Goal: Information Seeking & Learning: Find specific fact

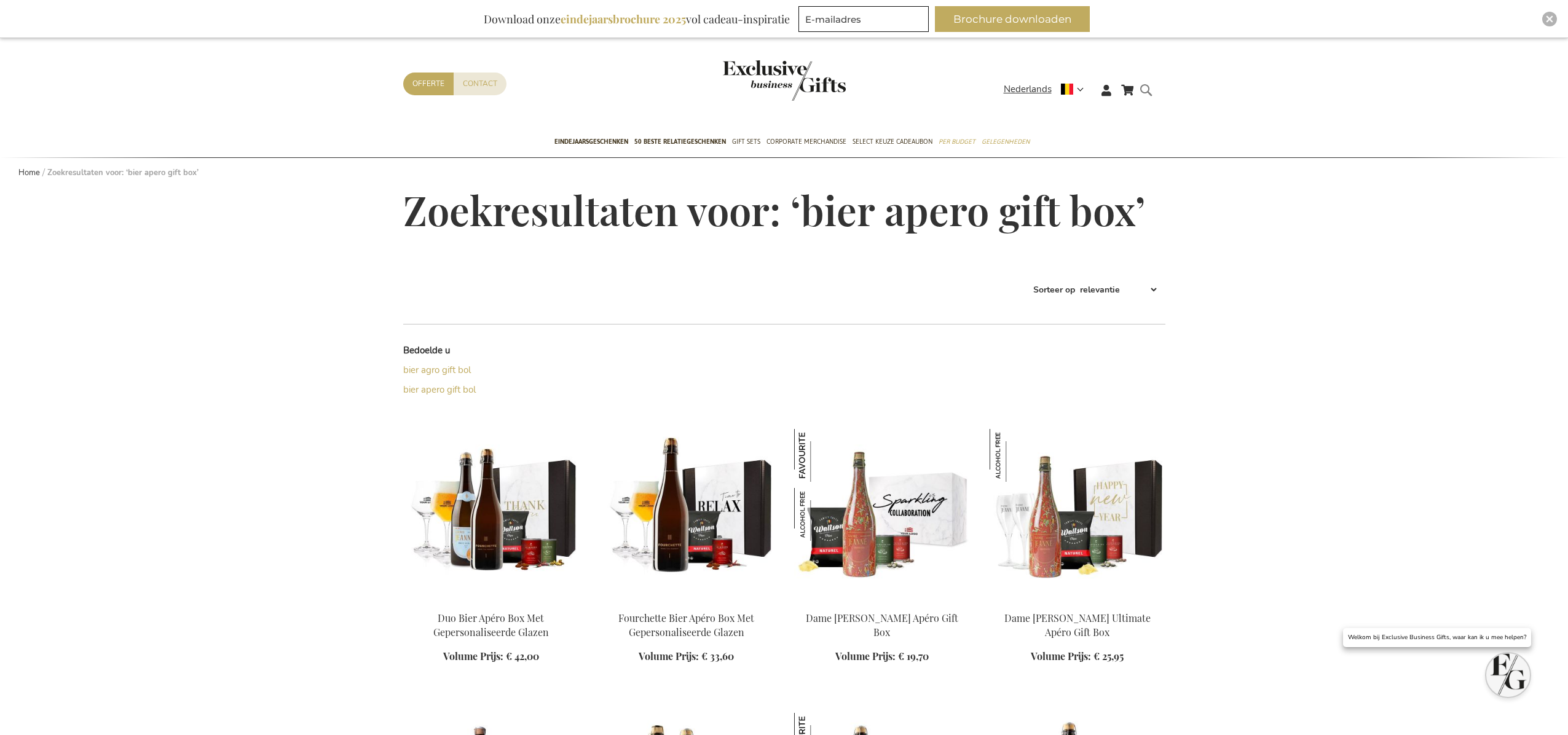
click at [1155, 92] on form "Search bier apero gift box Search" at bounding box center [1149, 100] width 12 height 35
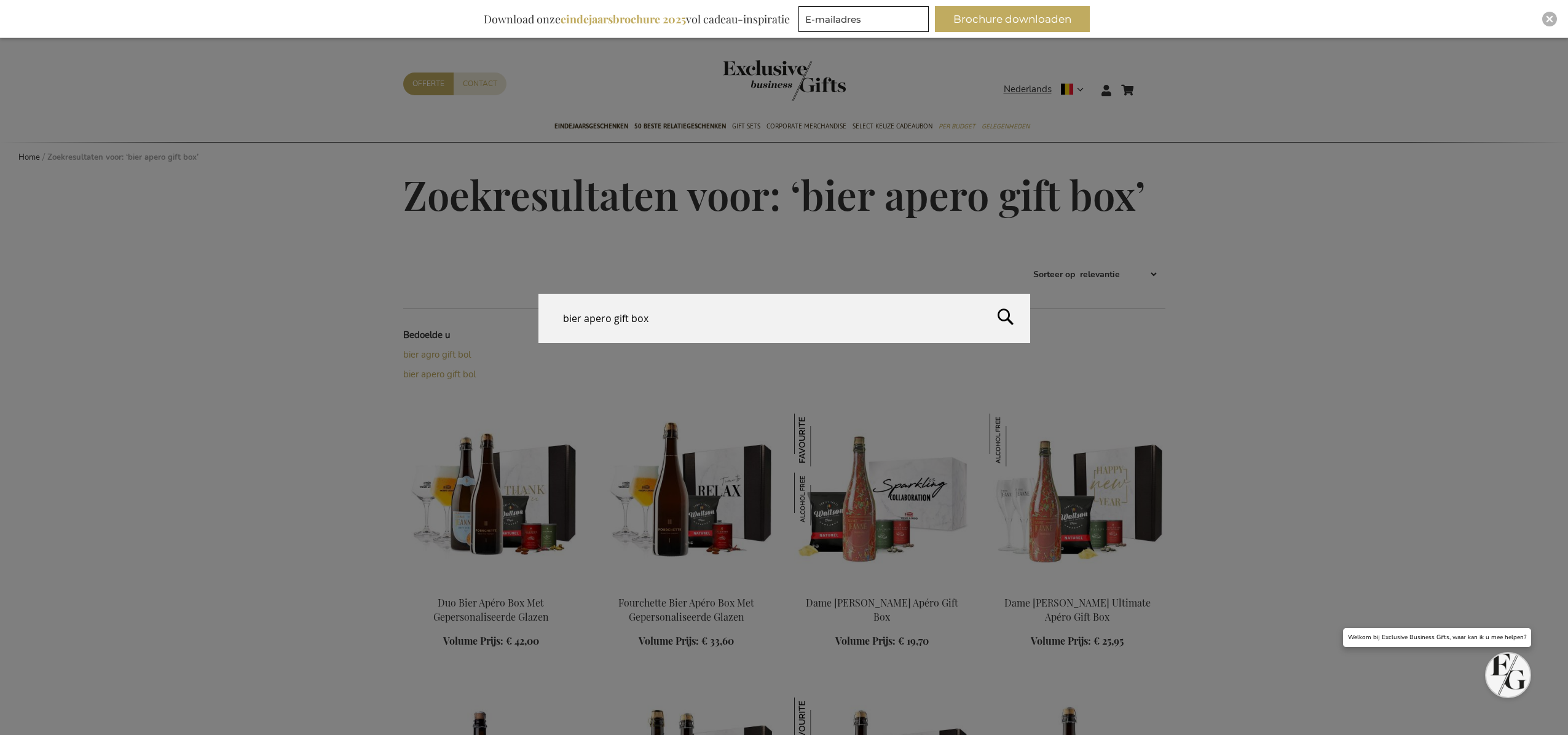
drag, startPoint x: 661, startPoint y: 320, endPoint x: 397, endPoint y: 304, distance: 264.5
click at [397, 304] on div "Search bier apero gift box" at bounding box center [784, 319] width 1568 height 51
paste input "EB-PERS-500921"
type input "EB-PERS-500921"
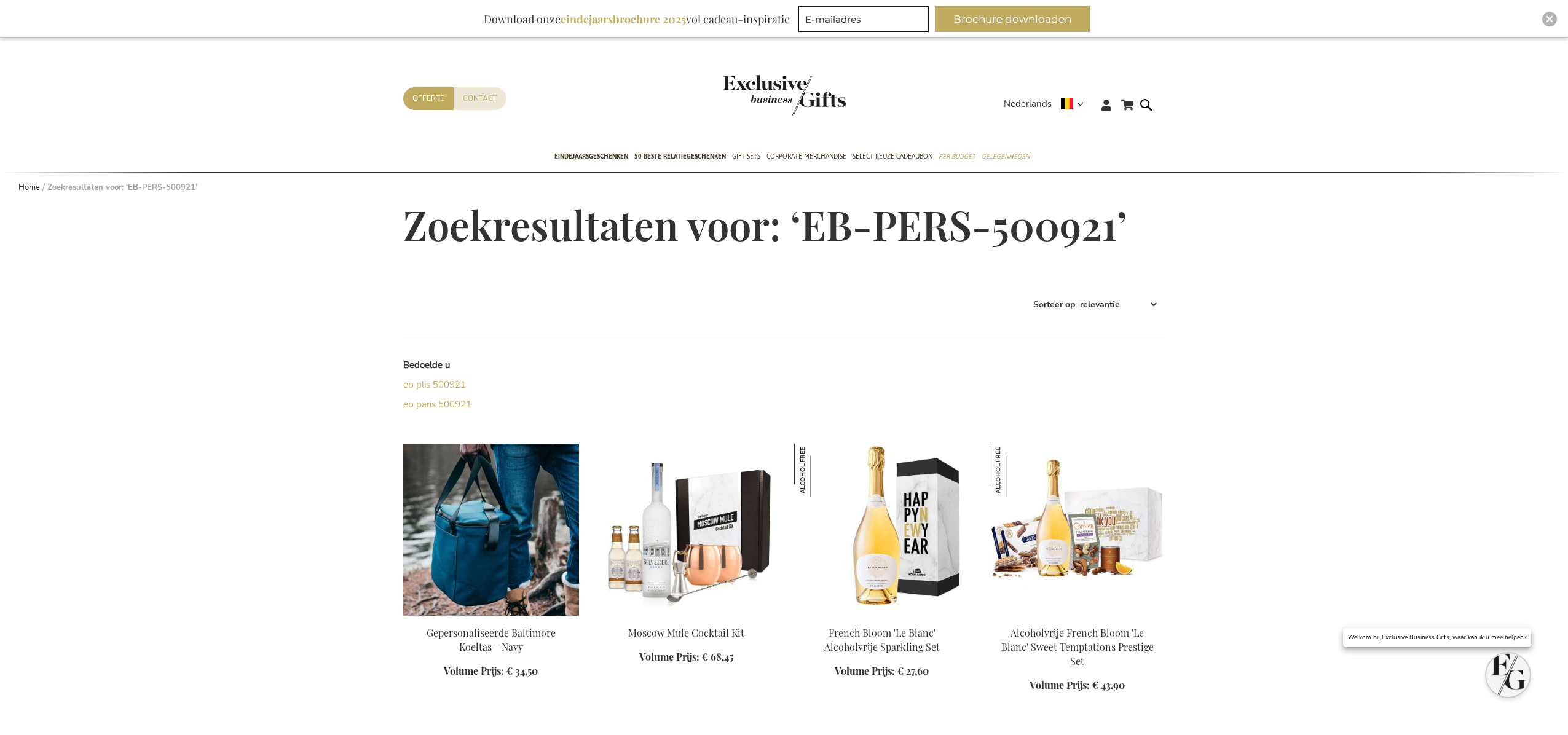
click at [459, 483] on img at bounding box center [491, 530] width 175 height 172
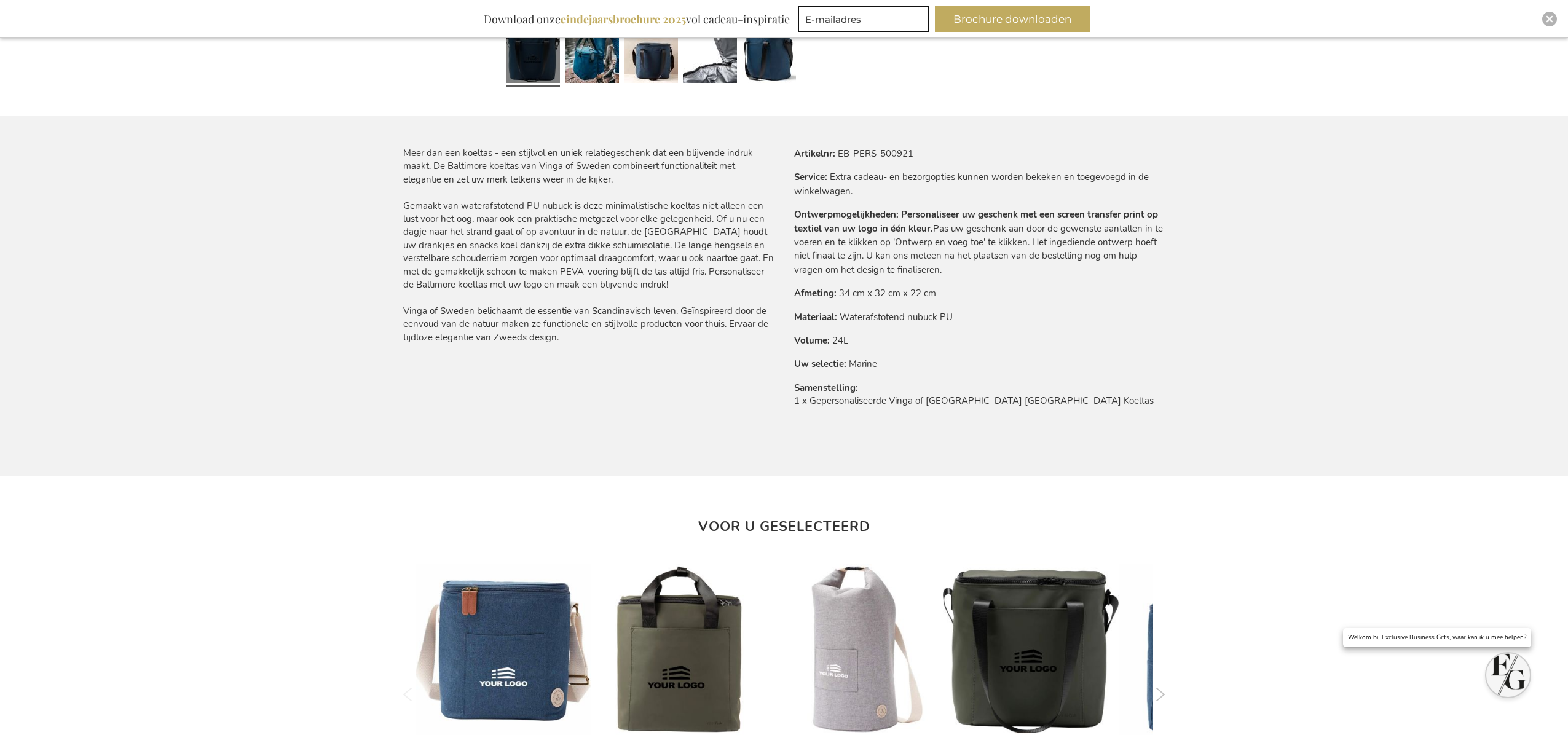
scroll to position [678, 0]
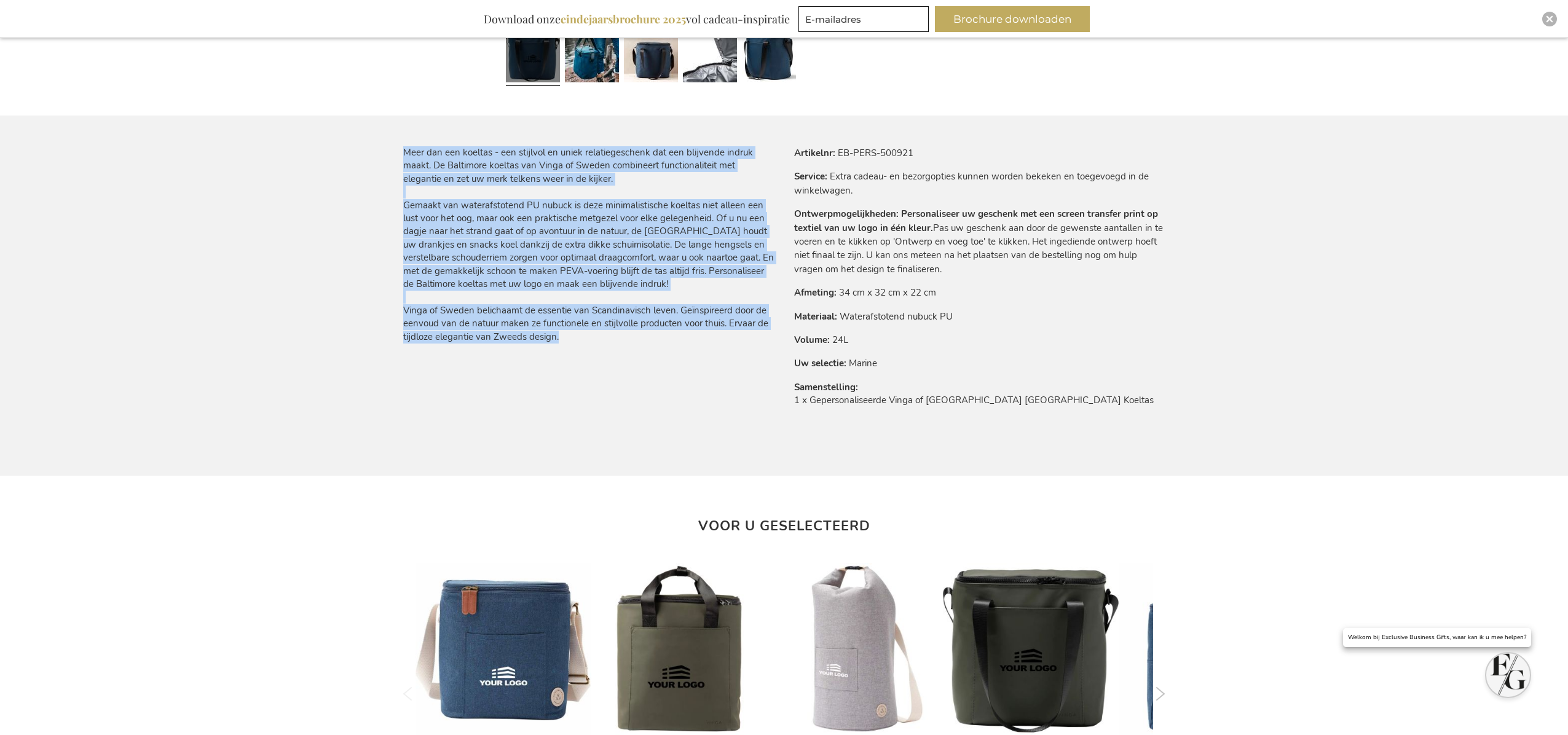
drag, startPoint x: 405, startPoint y: 150, endPoint x: 566, endPoint y: 272, distance: 202.0
click at [576, 338] on p "Meer dan een koeltas - een stijlvol en uniek relatiegeschenk dat een blijvende …" at bounding box center [589, 245] width 371 height 197
copy p "Meer dan een koeltas - een stijlvol en uniek relatiegeschenk dat een blijvende …"
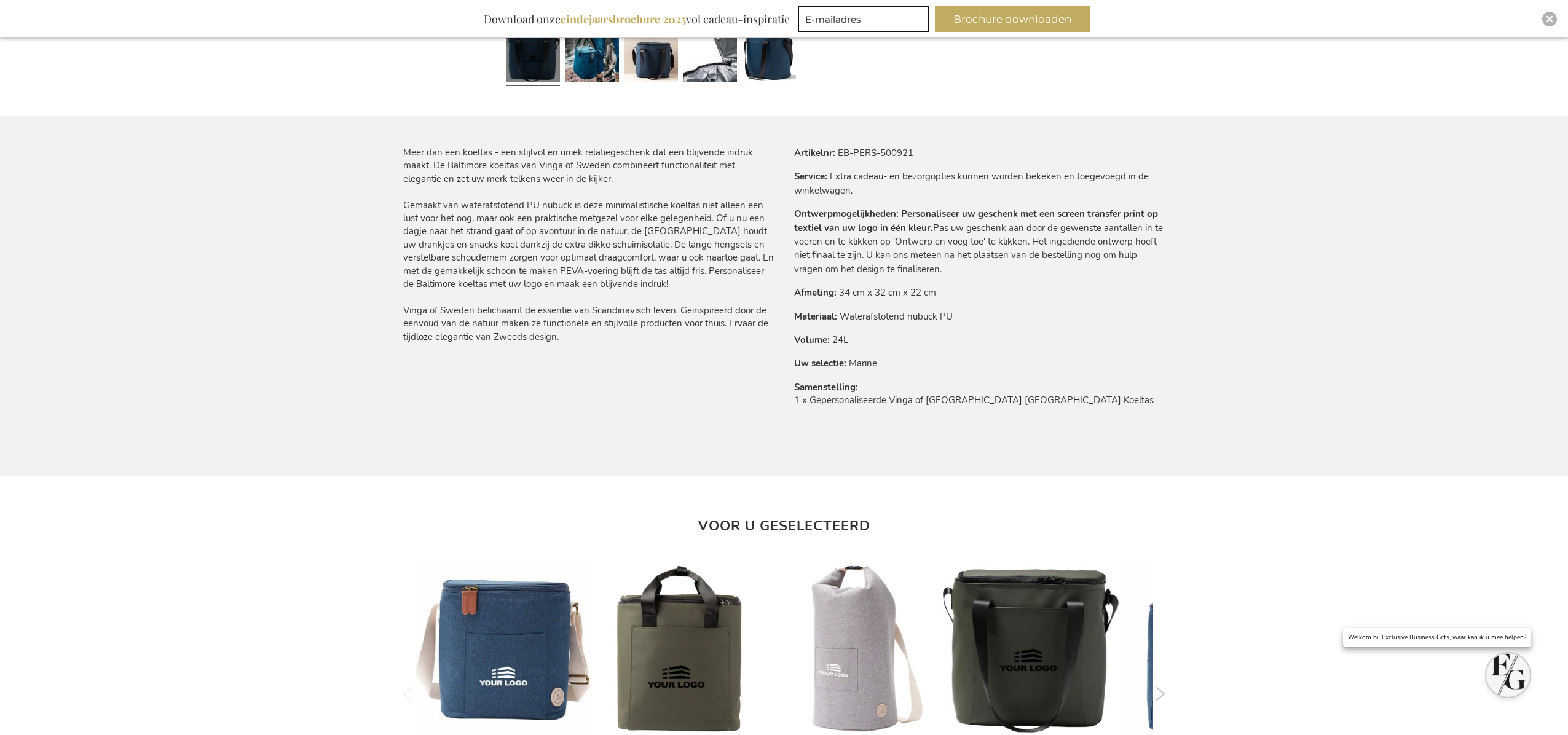
drag, startPoint x: 1062, startPoint y: 407, endPoint x: 1051, endPoint y: 405, distance: 11.2
click at [1062, 407] on td "1 x Gepersonaliseerde Vinga of Sweden Baltimore Koeltas" at bounding box center [980, 403] width 371 height 19
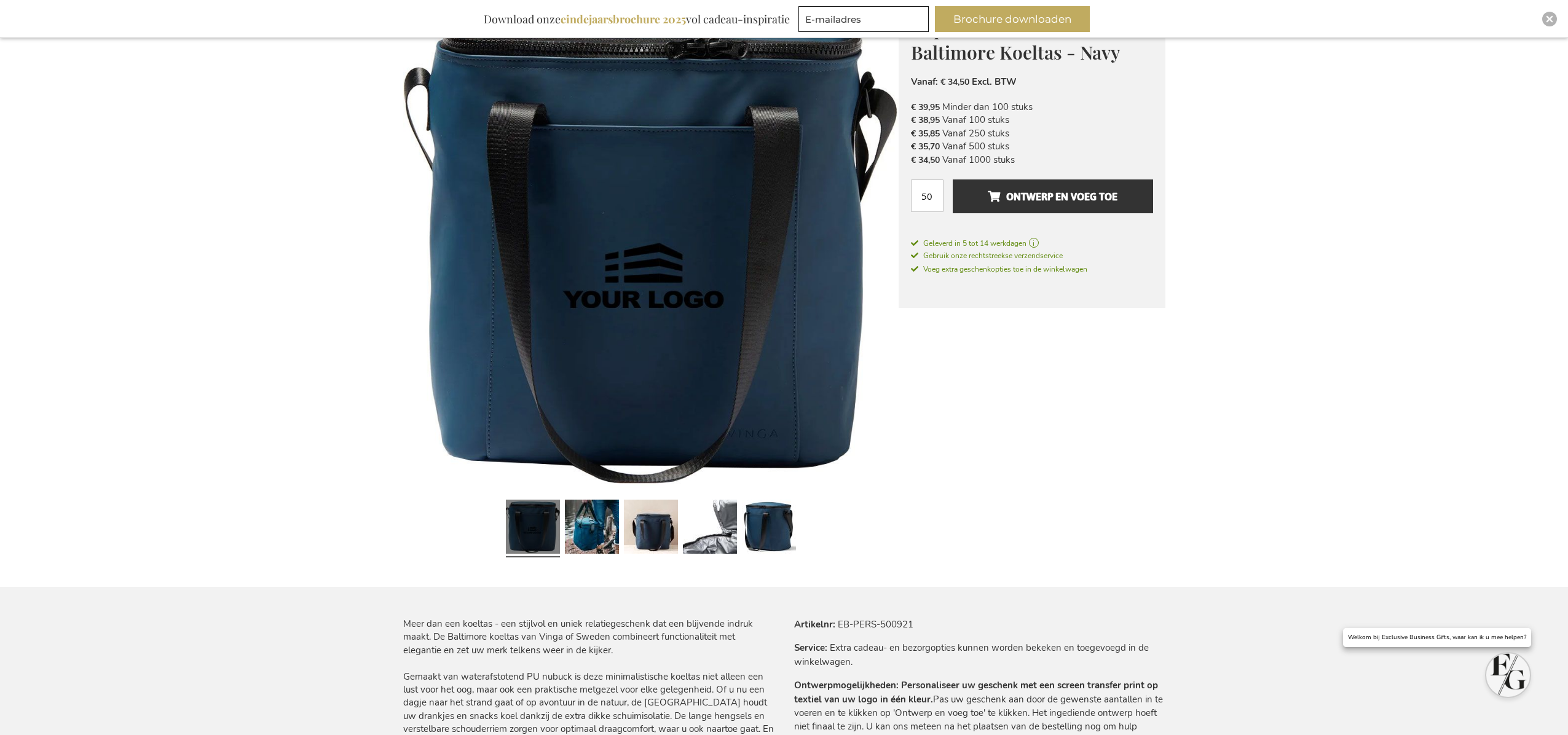
scroll to position [0, 0]
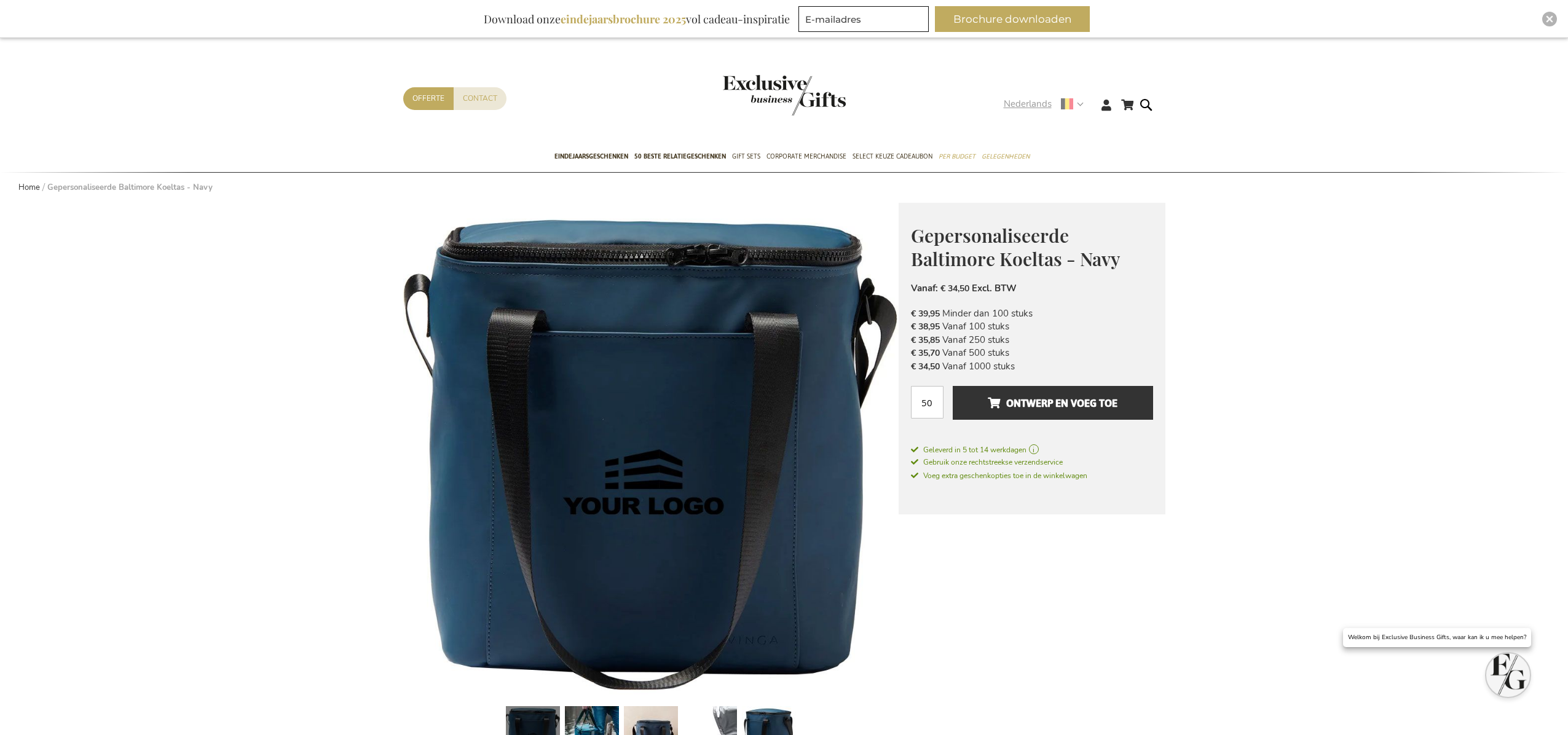
click at [1071, 102] on use at bounding box center [1067, 104] width 12 height 12
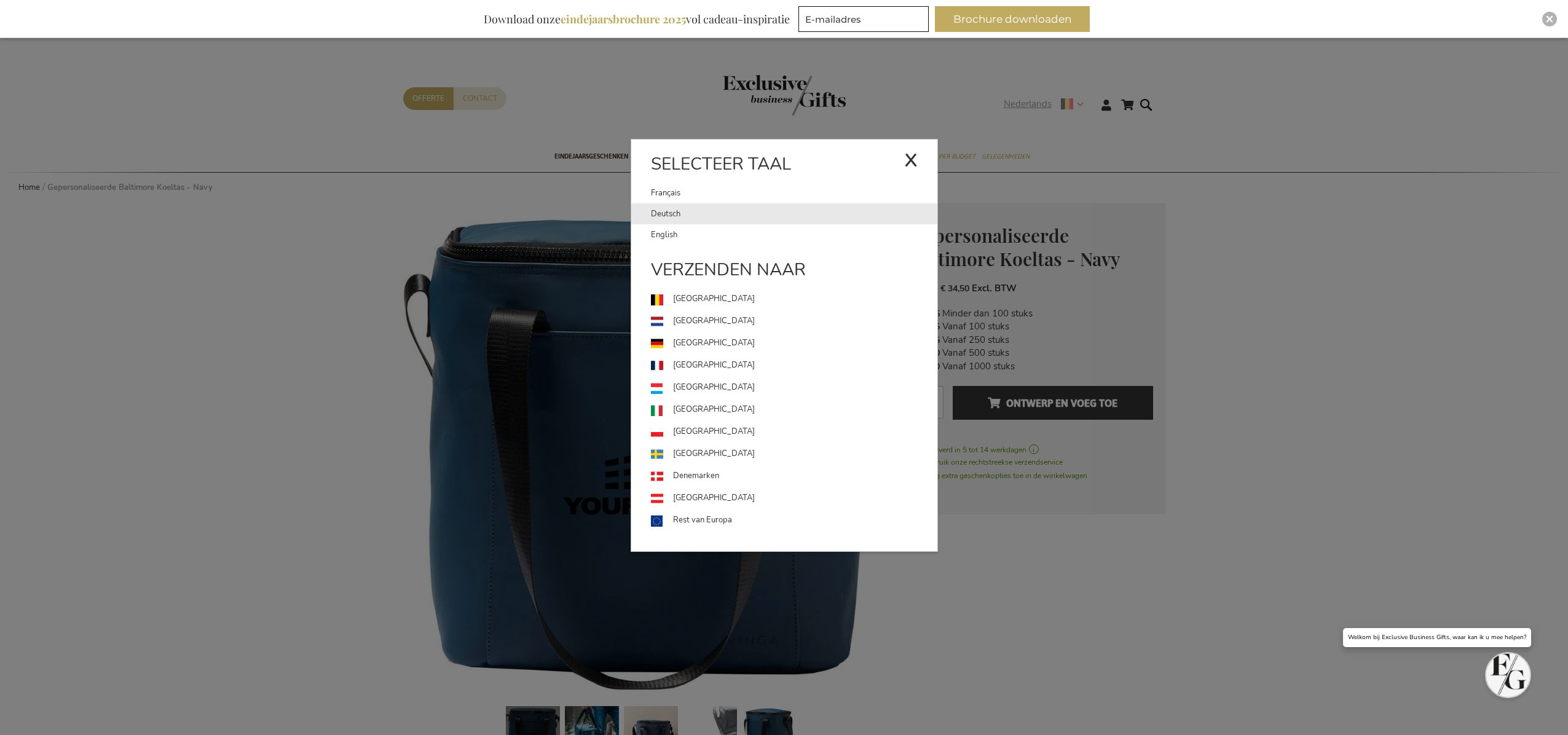
click at [693, 206] on link "Deutsch" at bounding box center [794, 213] width 286 height 21
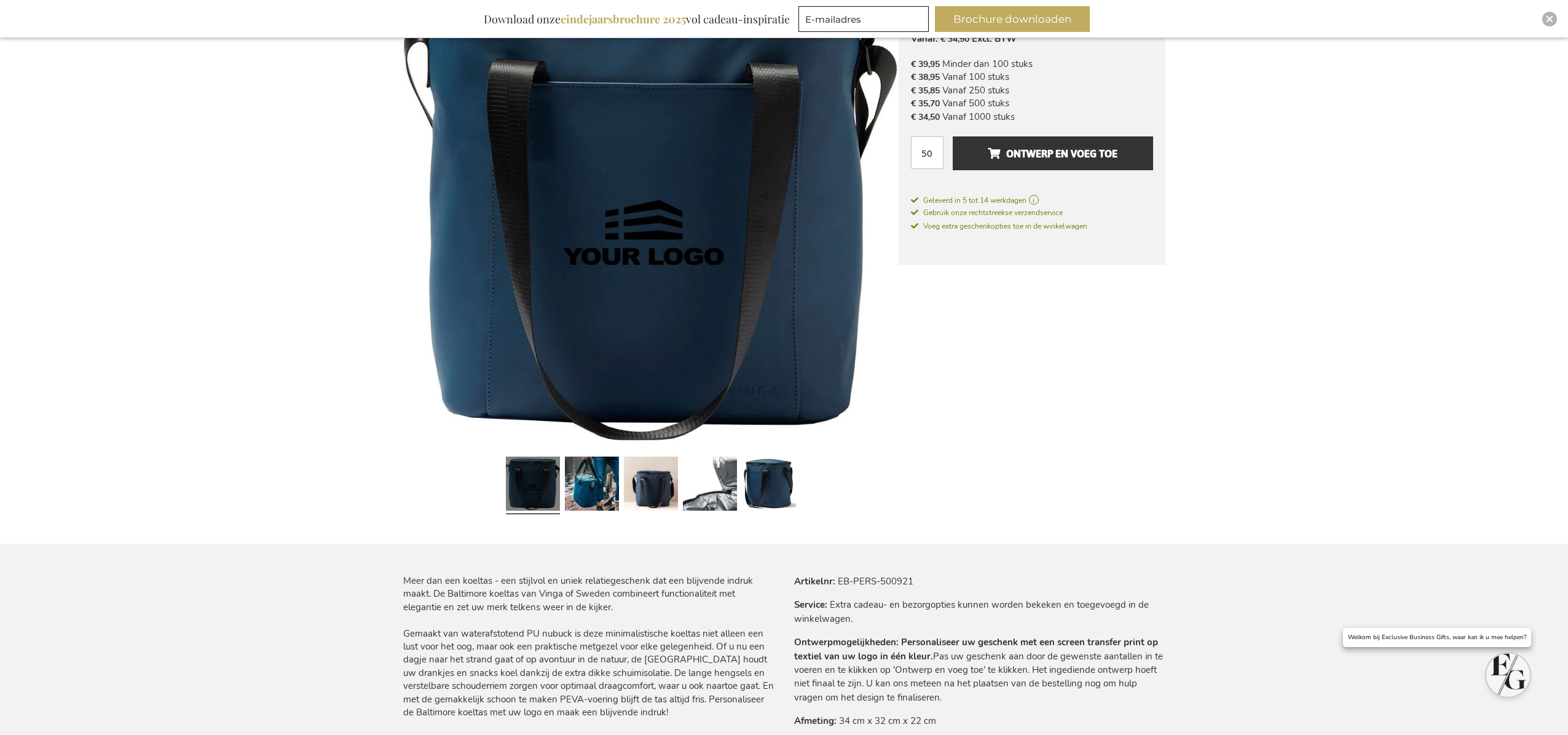
scroll to position [531, 0]
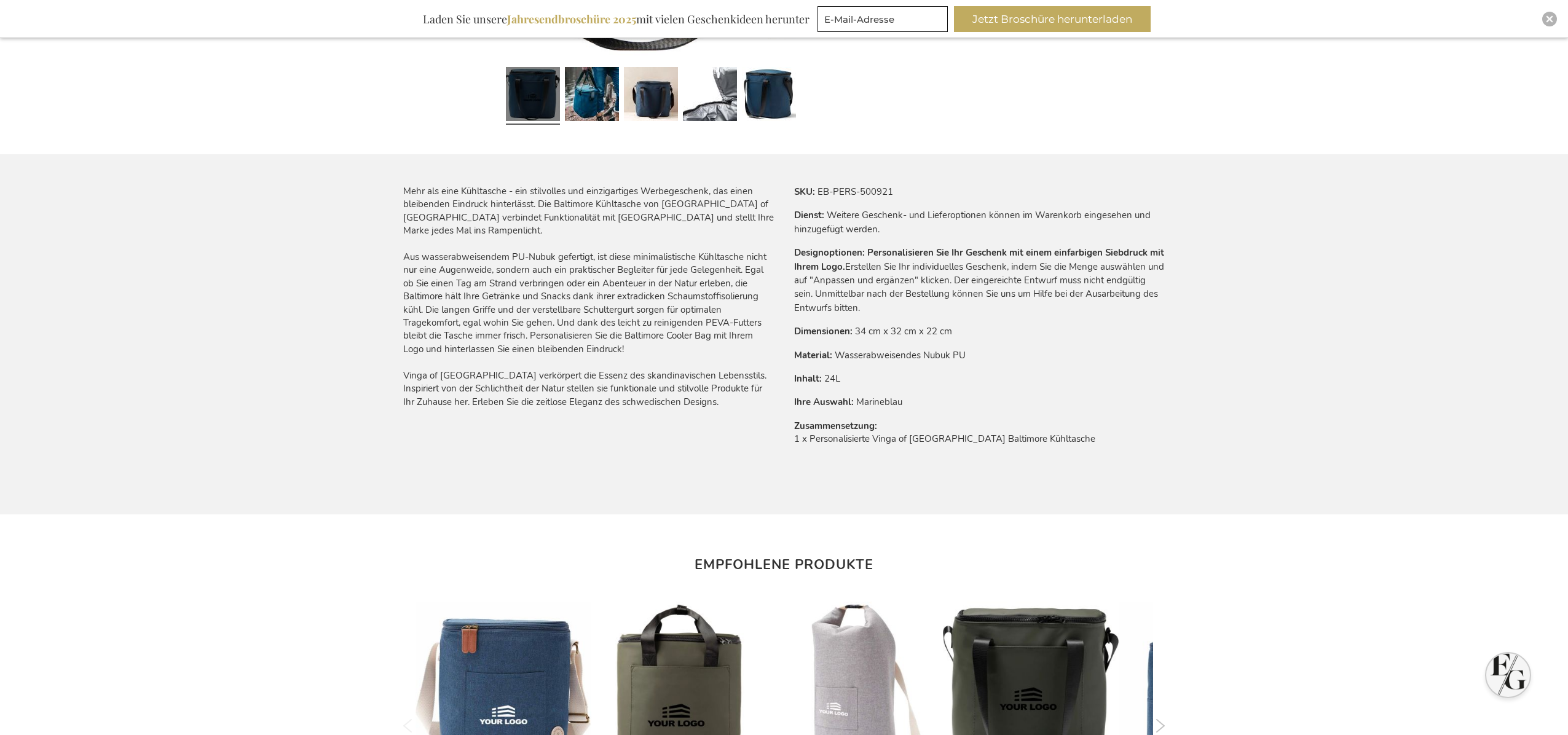
scroll to position [641, 0]
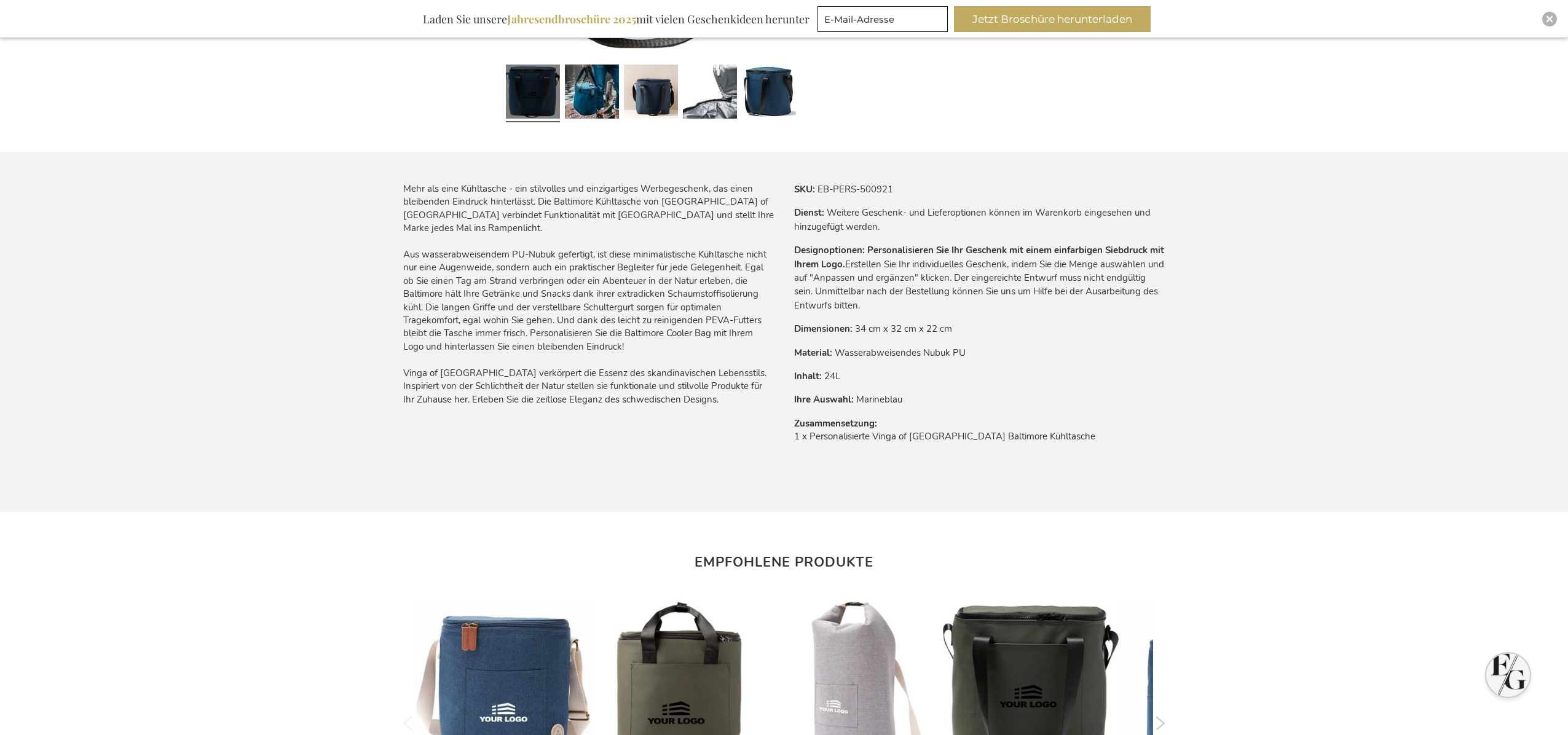
drag, startPoint x: 646, startPoint y: 334, endPoint x: 405, endPoint y: 193, distance: 279.2
click at [401, 191] on main "Zum Ende der Bildgalerie springen Zum Anfang der Bildgalerie springen Personali…" at bounding box center [784, 222] width 782 height 1321
copy div "Mehr als eine Kühltasche - ein stilvolles und einzigartiges Werbegeschenk, das …"
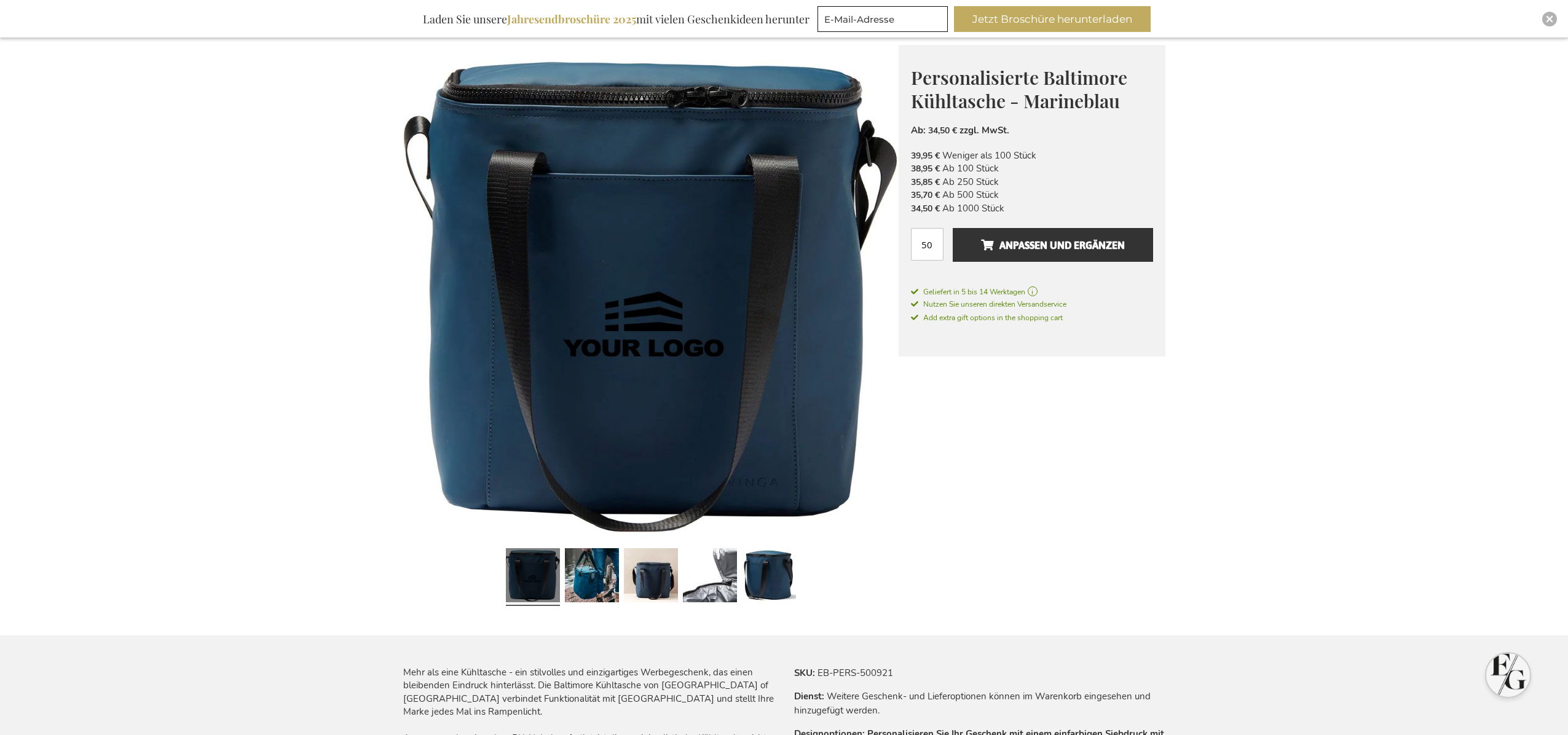
scroll to position [0, 0]
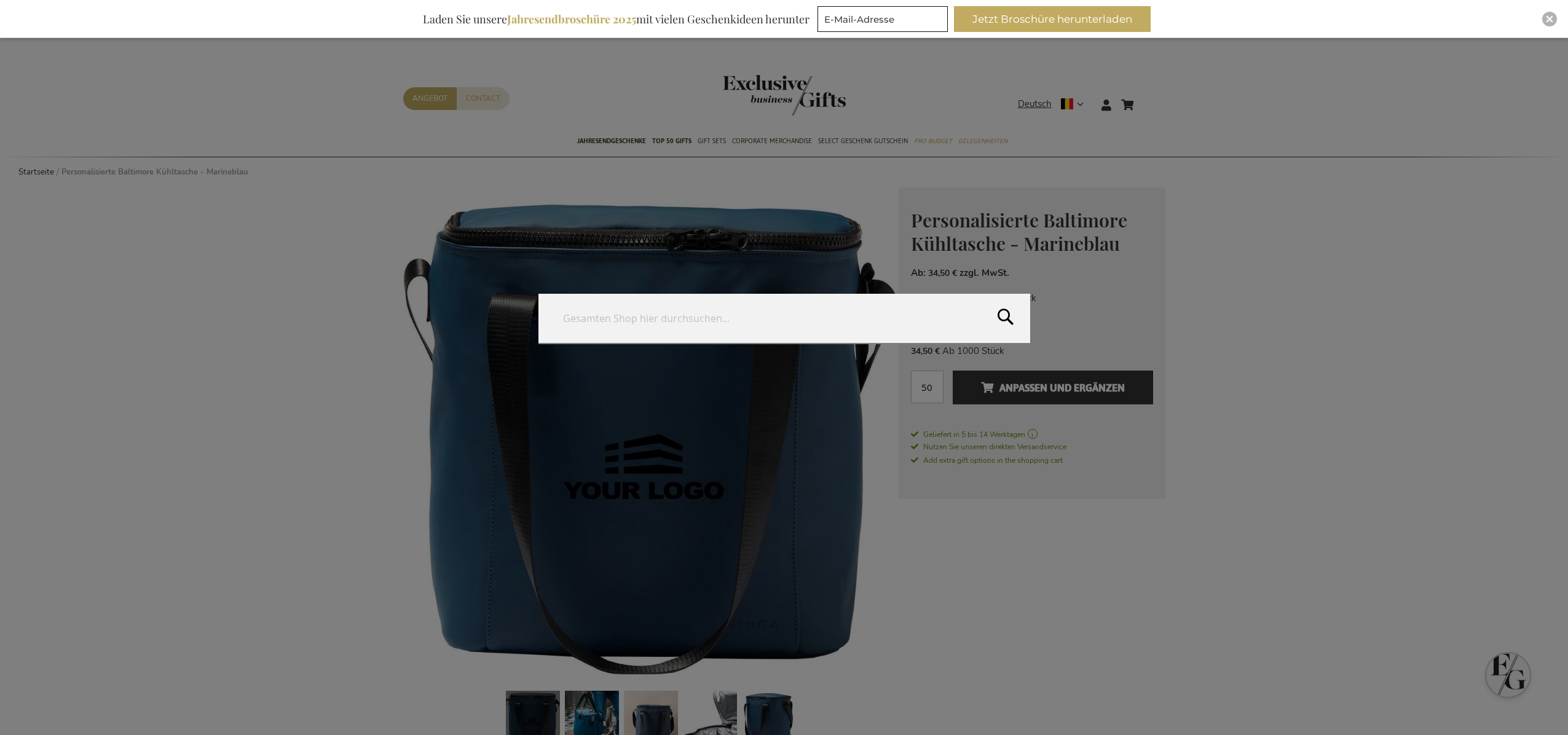
click at [1151, 97] on form "Search Search" at bounding box center [1149, 97] width 12 height 0
paste input "Reisekosmetiktasche"
type input "Reisekosmetiktasche"
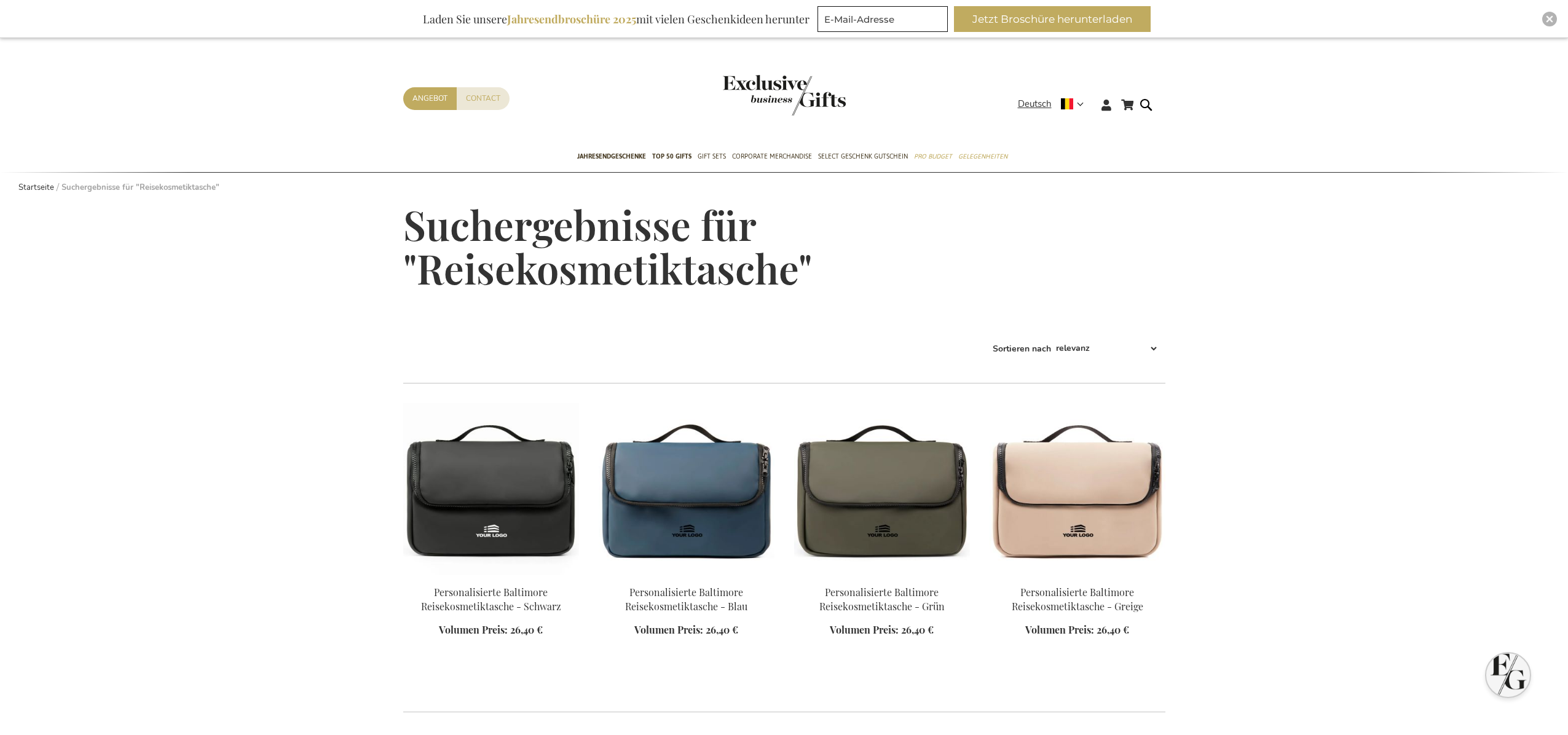
scroll to position [548, 0]
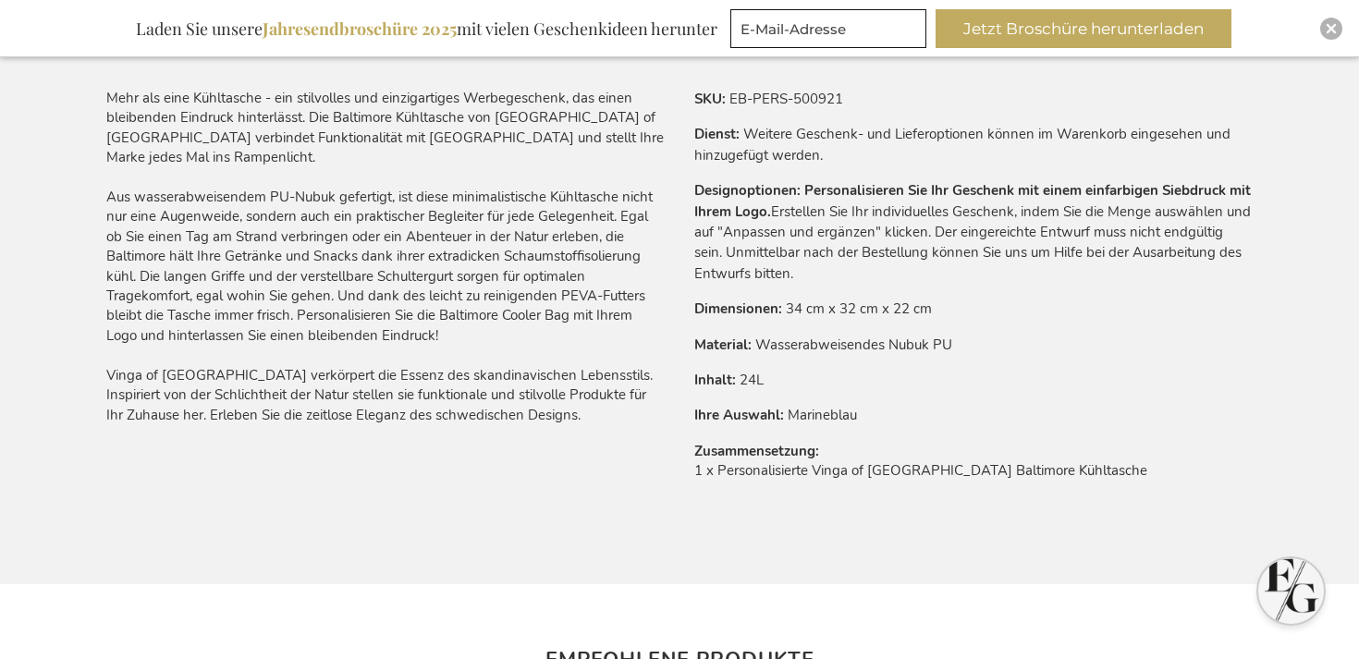
scroll to position [2431, 0]
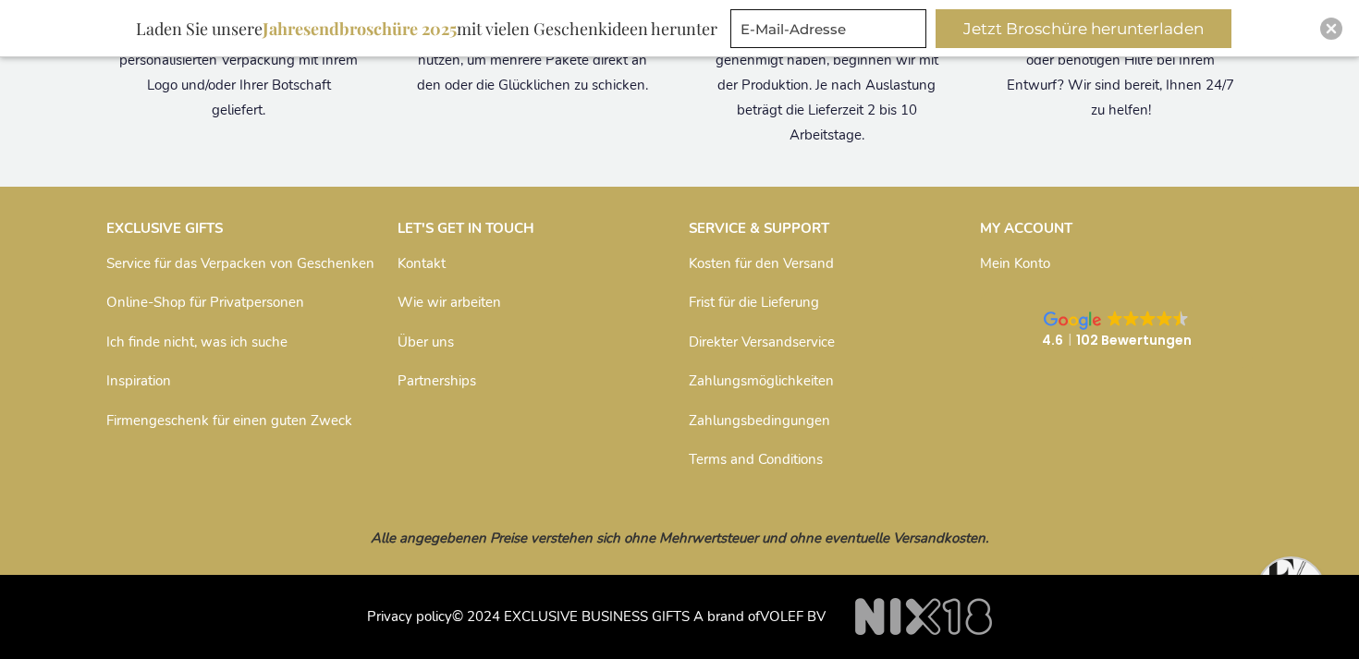
click at [752, 259] on link "Kosten für den Versand" at bounding box center [761, 263] width 145 height 18
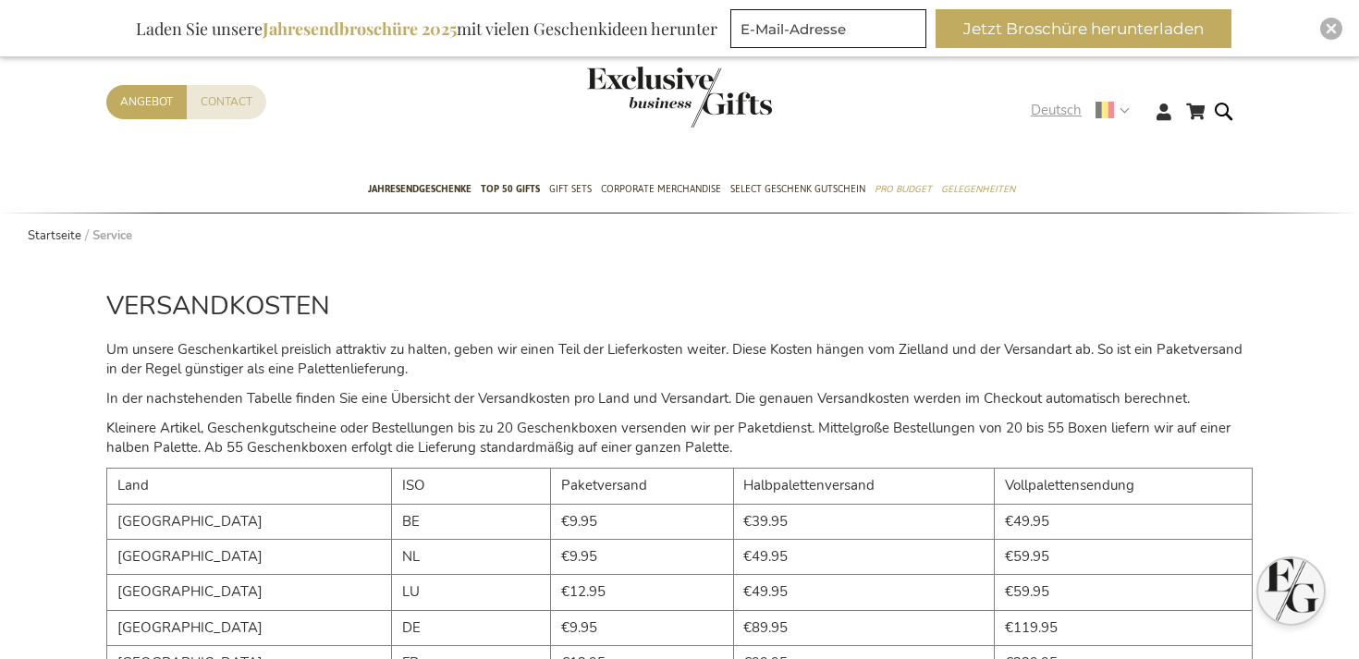
click at [1085, 99] on header "Mein Warenkorb Mein Warenkorb 0 Schließen Sie haben keine Artikel in Ihrem Ware…" at bounding box center [679, 89] width 1359 height 156
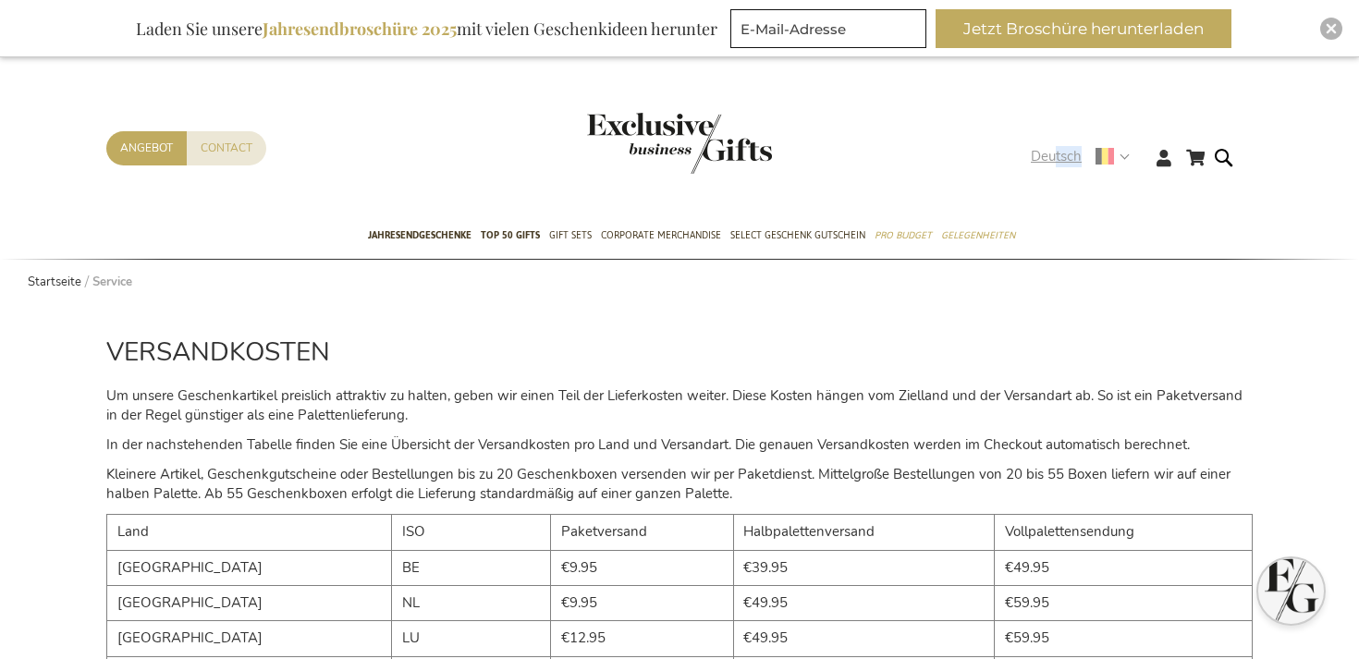
drag, startPoint x: 1055, startPoint y: 169, endPoint x: 1060, endPoint y: 158, distance: 12.0
click at [1060, 159] on div "Deutsch x Sprache auswählen Français Nederlands" at bounding box center [1086, 159] width 111 height 27
click at [1062, 156] on span "Deutsch" at bounding box center [1056, 156] width 51 height 21
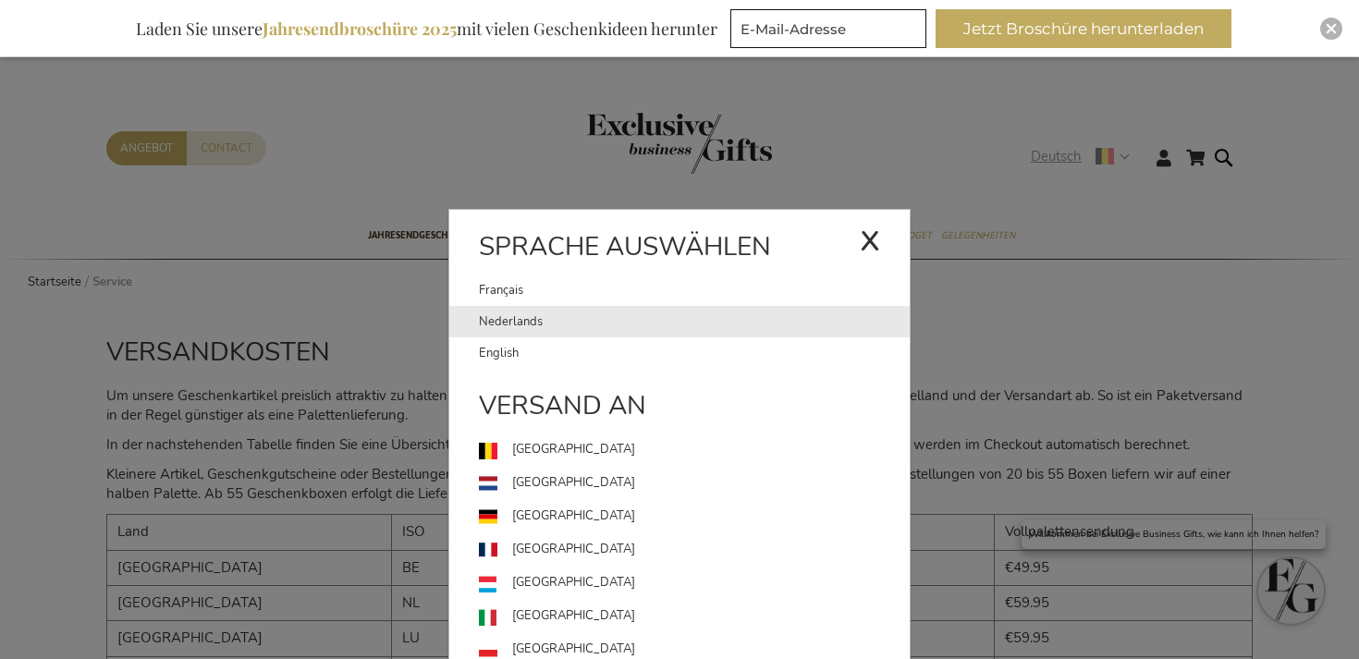
click at [584, 318] on link "Nederlands" at bounding box center [694, 321] width 431 height 31
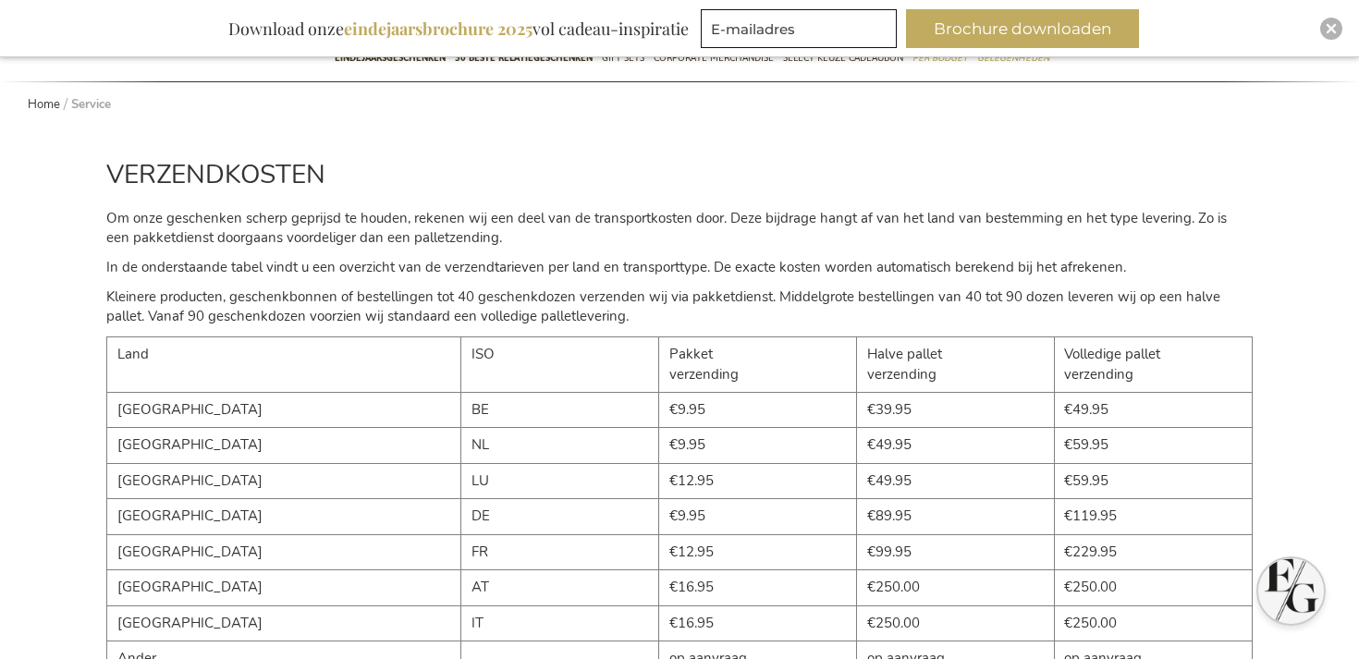
scroll to position [181, 0]
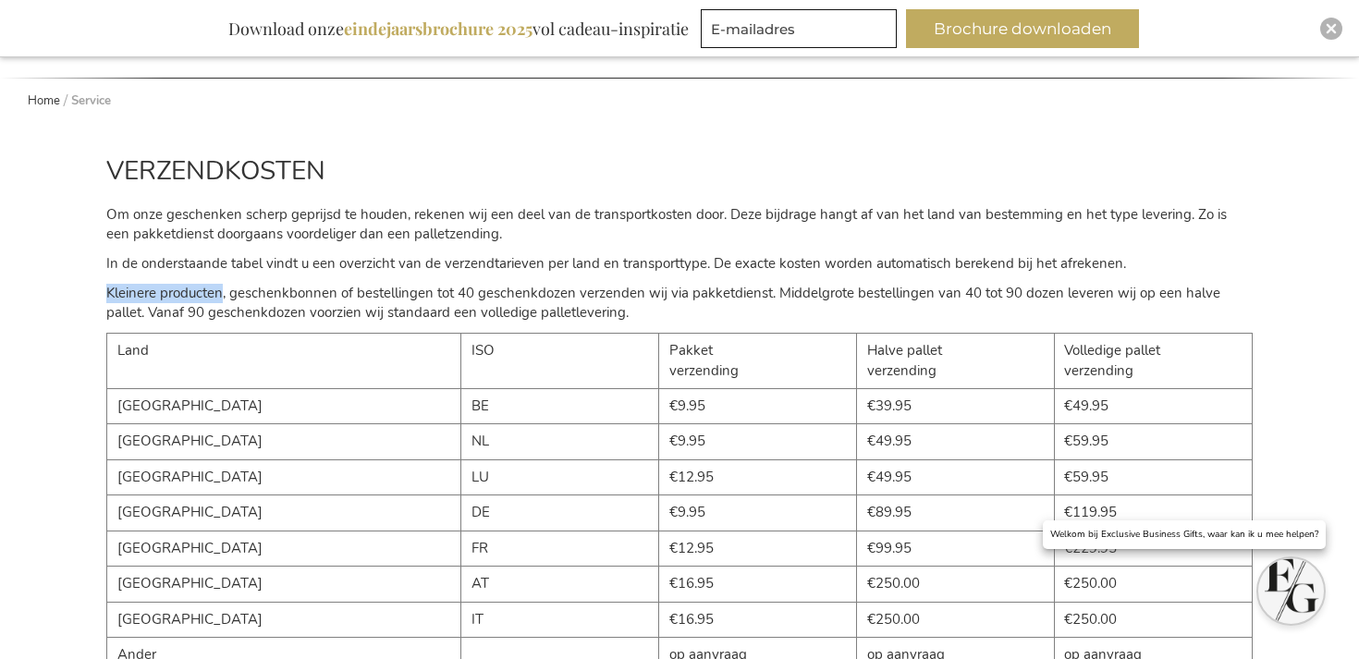
drag, startPoint x: 108, startPoint y: 294, endPoint x: 221, endPoint y: 289, distance: 112.9
click at [221, 289] on p "Kleinere producten, geschenkbonnen of bestellingen tot 40 geschenkdozen verzend…" at bounding box center [679, 304] width 1147 height 40
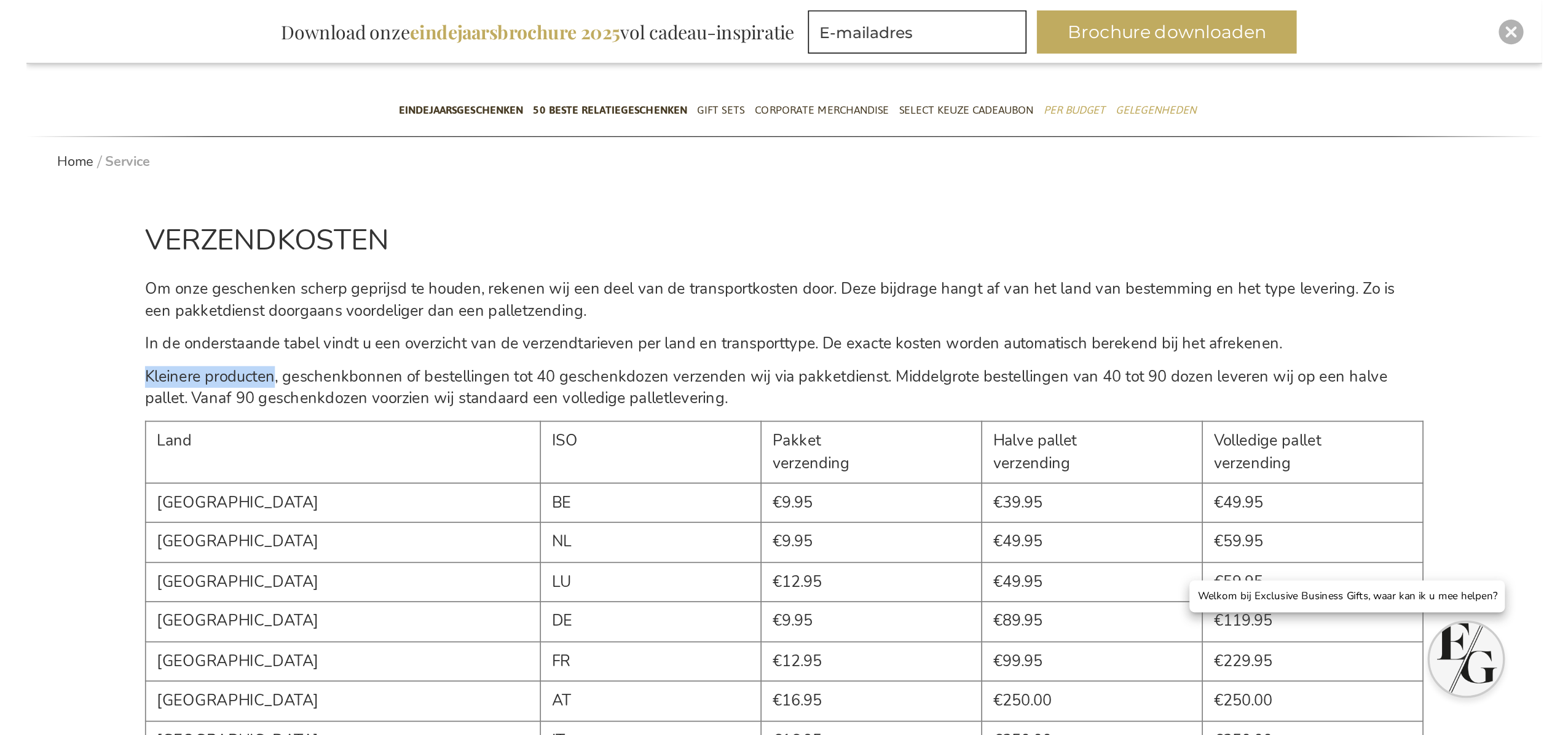
scroll to position [92, 0]
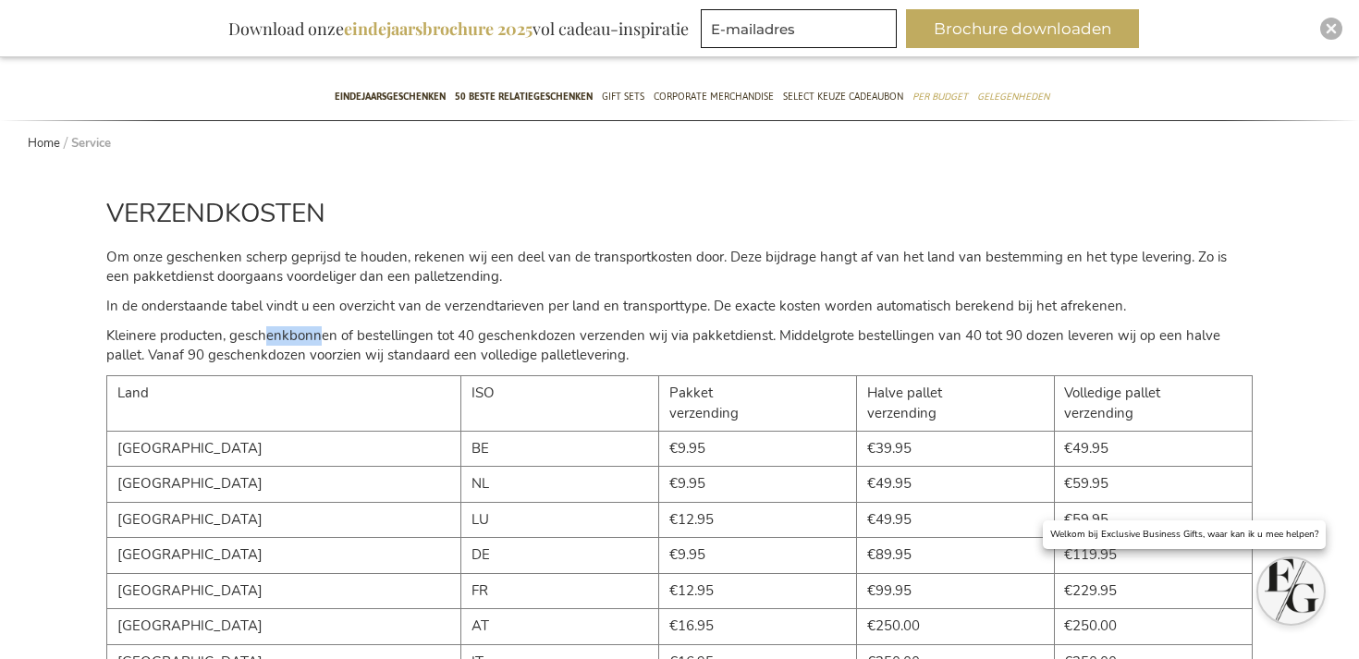
drag, startPoint x: 267, startPoint y: 338, endPoint x: 317, endPoint y: 337, distance: 49.9
click at [317, 337] on p "Kleinere producten, geschenkbonnen of bestellingen tot 40 geschenkdozen verzend…" at bounding box center [679, 346] width 1147 height 40
